Goal: Information Seeking & Learning: Learn about a topic

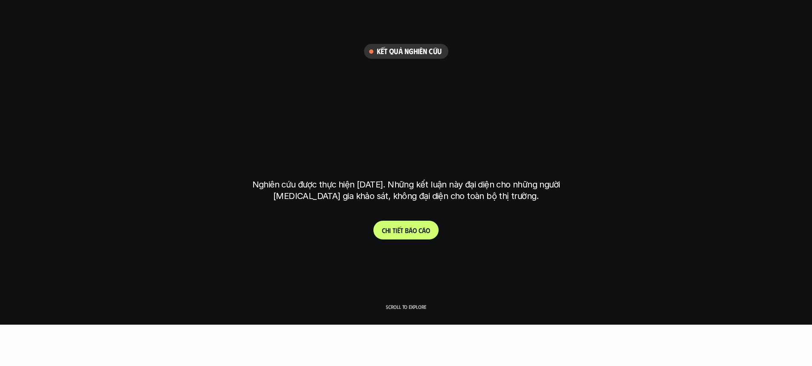
scroll to position [43, 0]
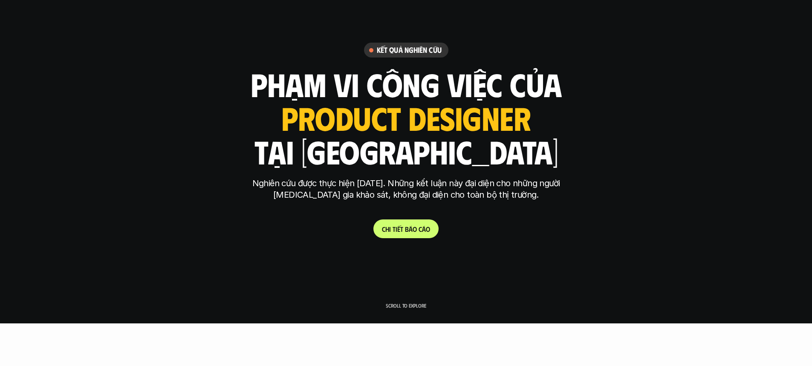
click at [412, 229] on p "C h i t i ế t b á o c á o" at bounding box center [406, 229] width 48 height 8
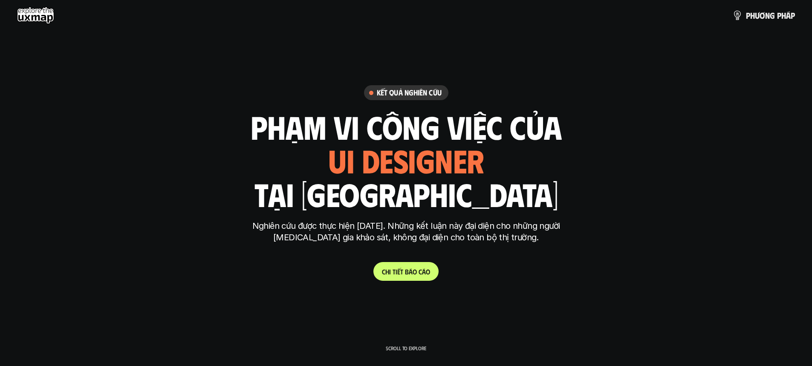
drag, startPoint x: 251, startPoint y: 197, endPoint x: 284, endPoint y: 61, distance: 139.2
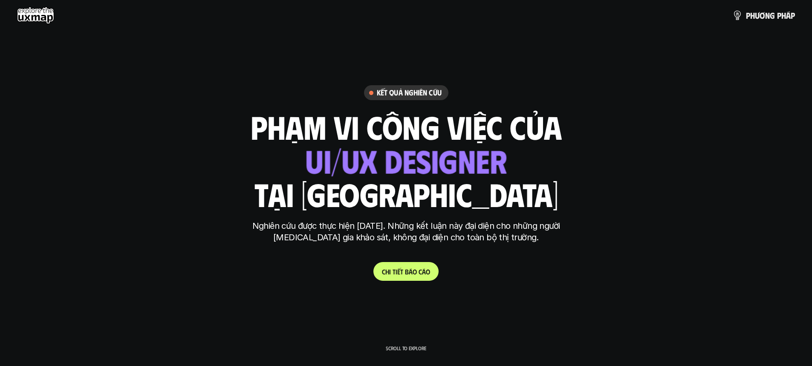
click at [39, 7] on use at bounding box center [35, 15] width 37 height 17
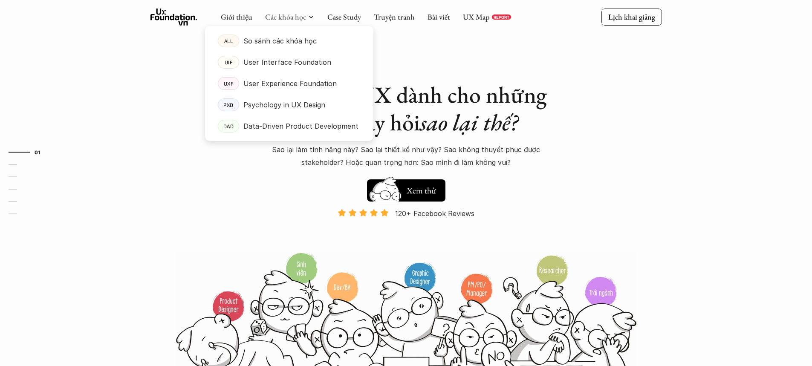
click at [274, 20] on div at bounding box center [289, 76] width 168 height 129
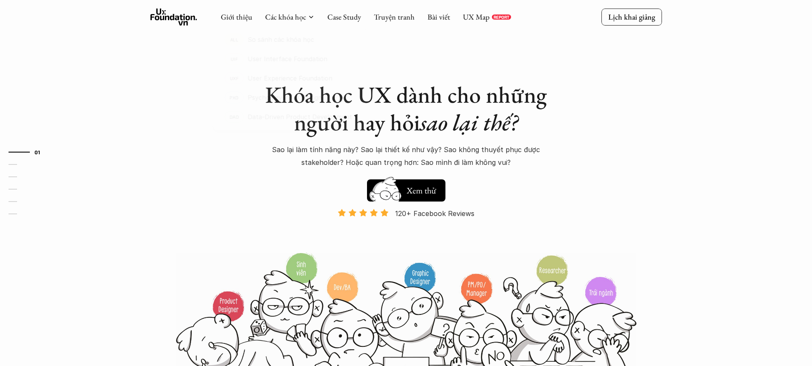
drag, startPoint x: 118, startPoint y: 126, endPoint x: 279, endPoint y: 117, distance: 161.9
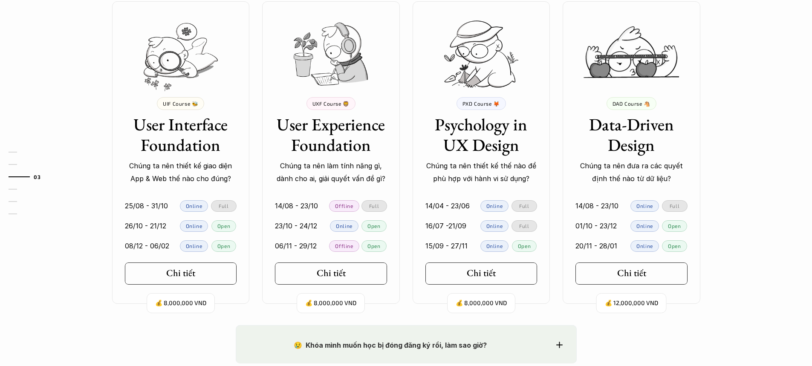
scroll to position [810, 0]
